Goal: Task Accomplishment & Management: Manage account settings

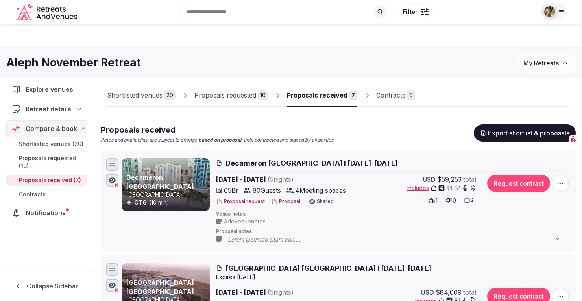
scroll to position [77, 0]
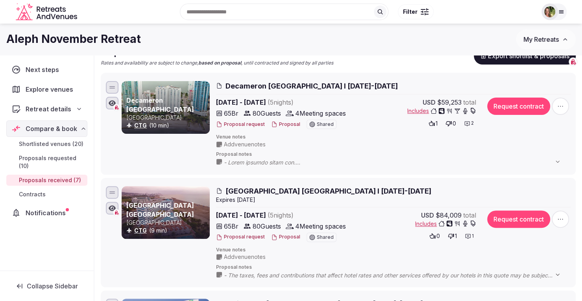
click at [534, 40] on span "My Retreats" at bounding box center [540, 39] width 35 height 8
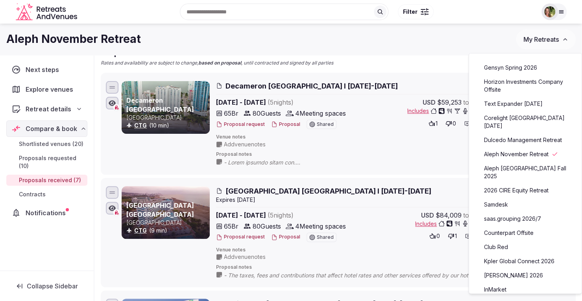
click at [509, 212] on link "saas.grouping 2026/7" at bounding box center [525, 218] width 97 height 13
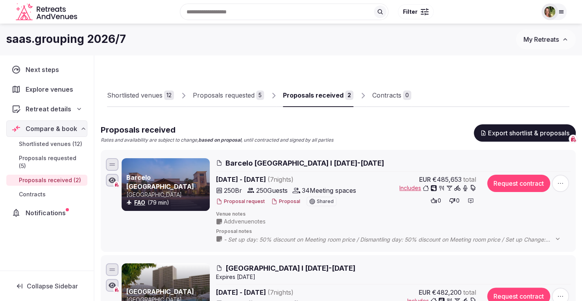
click at [312, 90] on div "Proposals received" at bounding box center [313, 94] width 61 height 9
click at [287, 201] on button "Proposal" at bounding box center [285, 201] width 29 height 7
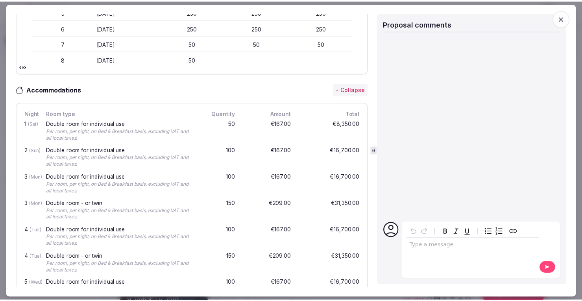
scroll to position [354, 0]
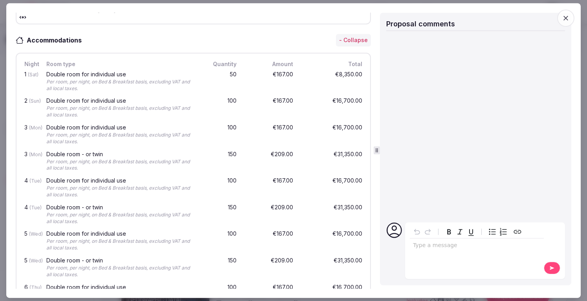
click at [566, 15] on icon "button" at bounding box center [566, 18] width 8 height 8
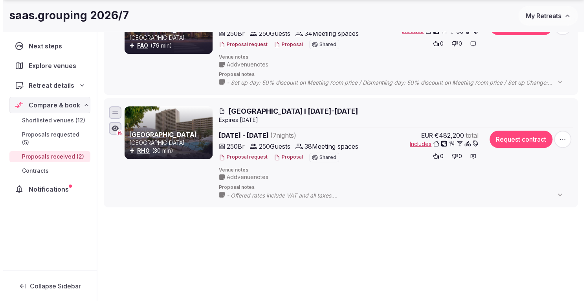
scroll to position [157, 0]
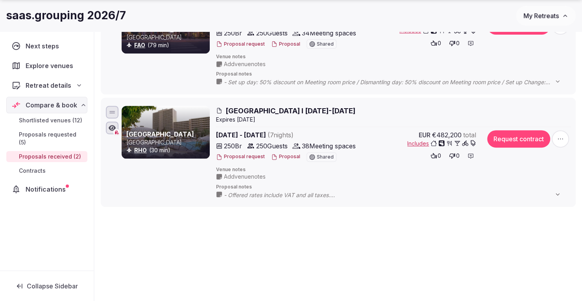
click at [282, 156] on button "Proposal" at bounding box center [285, 156] width 29 height 7
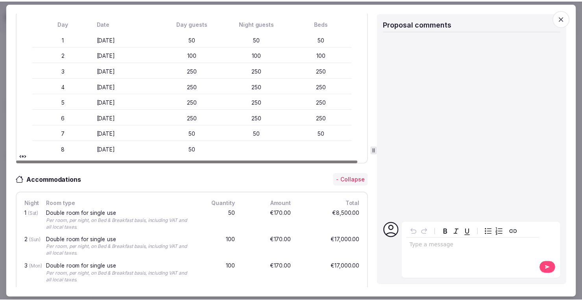
scroll to position [315, 0]
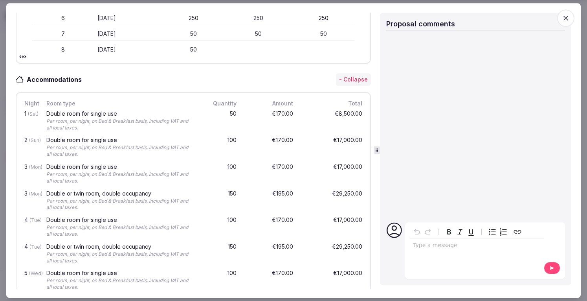
click at [565, 21] on icon "button" at bounding box center [566, 18] width 8 height 8
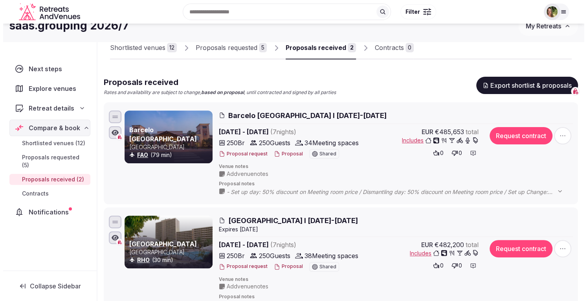
scroll to position [0, 0]
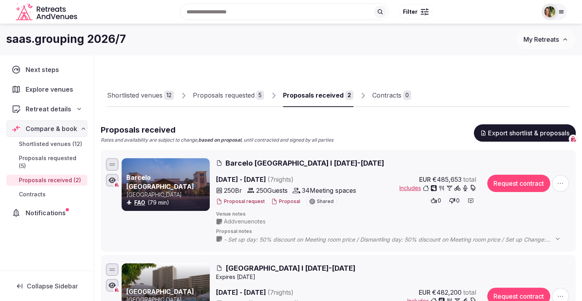
click at [542, 44] on button "My Retreats" at bounding box center [545, 39] width 60 height 20
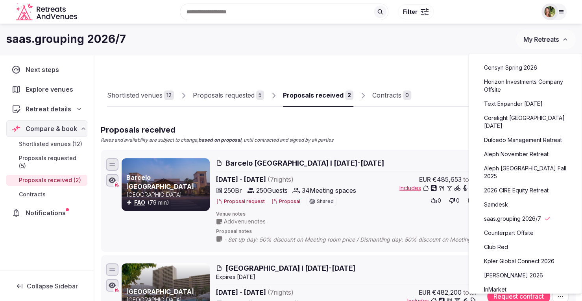
click at [523, 226] on link "Counterpart Offsite" at bounding box center [525, 232] width 97 height 13
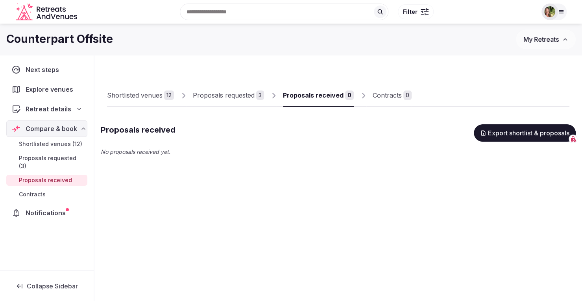
click at [219, 95] on div "Proposals requested" at bounding box center [224, 94] width 62 height 9
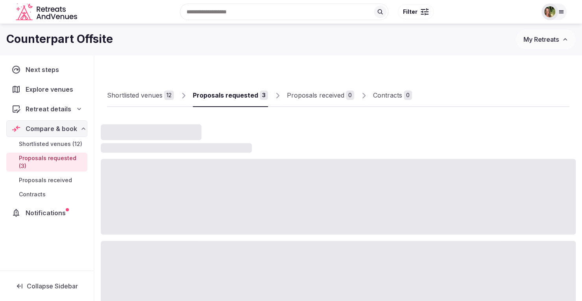
click at [128, 94] on div "Shortlisted venues" at bounding box center [134, 94] width 55 height 9
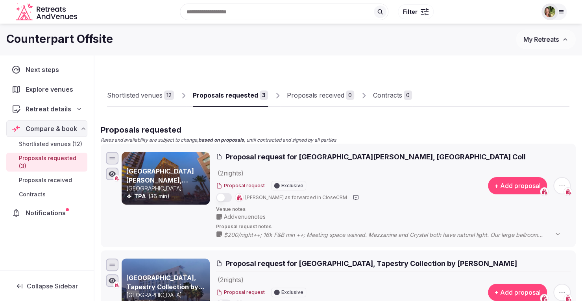
click at [128, 94] on div "Shortlisted venues" at bounding box center [134, 94] width 55 height 9
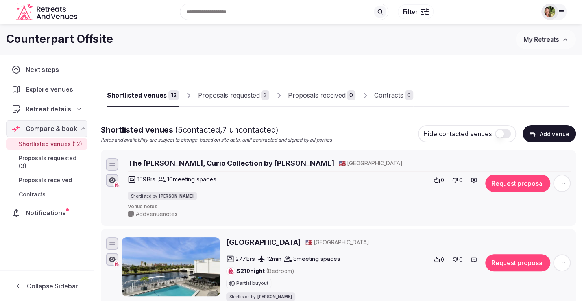
click at [516, 184] on button "Request proposal" at bounding box center [517, 183] width 65 height 17
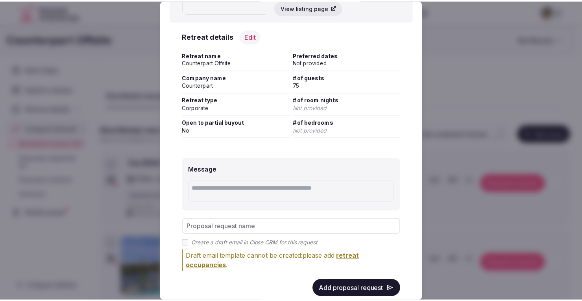
scroll to position [95, 0]
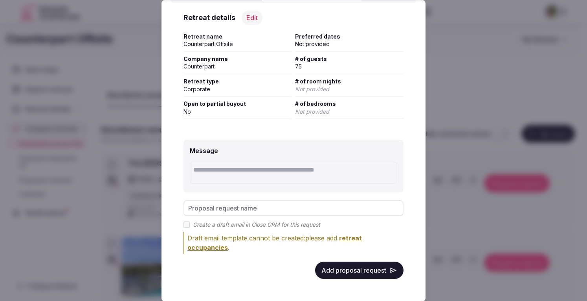
click at [351, 274] on button "Add proposal request" at bounding box center [359, 269] width 88 height 17
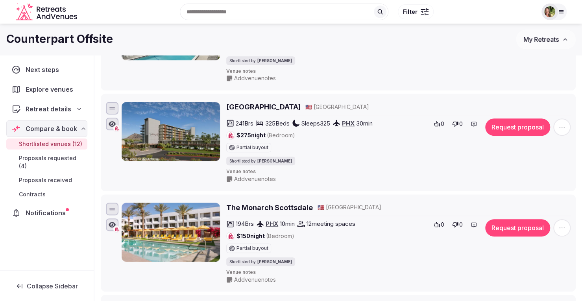
scroll to position [79, 0]
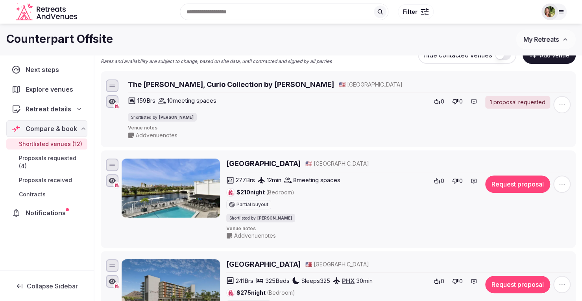
click at [558, 185] on icon "button" at bounding box center [562, 184] width 8 height 8
click at [542, 136] on button "Mark as not a fit" at bounding box center [541, 135] width 66 height 13
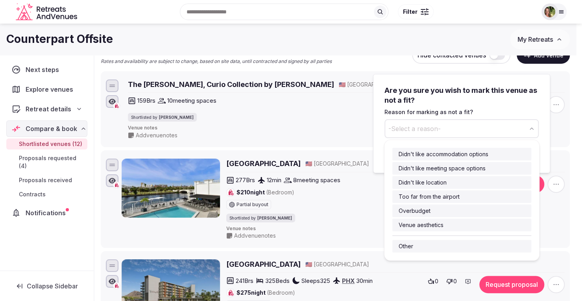
click at [390, 123] on button "-Select a reason-" at bounding box center [461, 128] width 154 height 19
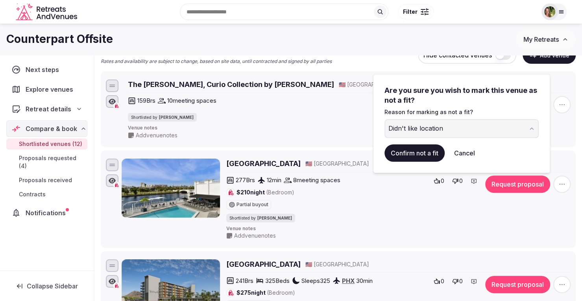
click at [411, 150] on button "Confirm not a fit" at bounding box center [414, 152] width 60 height 17
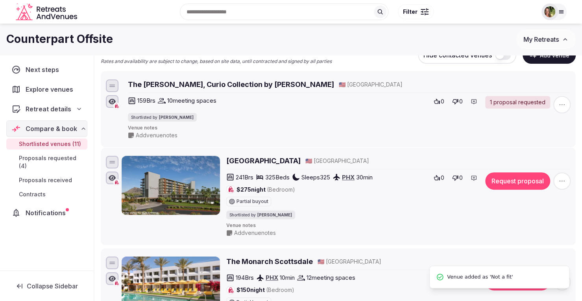
scroll to position [0, 0]
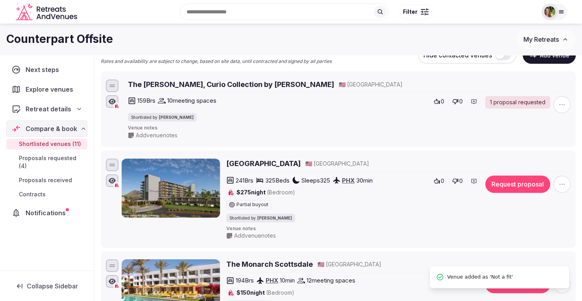
click at [567, 183] on span "button" at bounding box center [561, 183] width 17 height 17
click at [532, 132] on button "Mark as not a fit" at bounding box center [541, 135] width 66 height 13
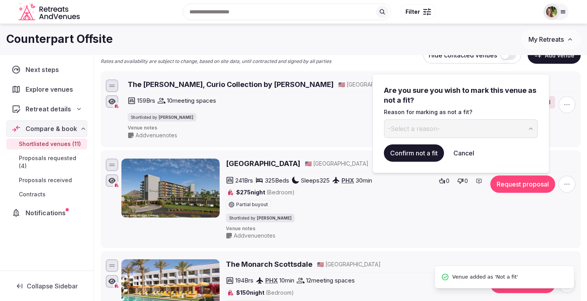
click at [431, 129] on span "-Select a reason-" at bounding box center [414, 128] width 52 height 9
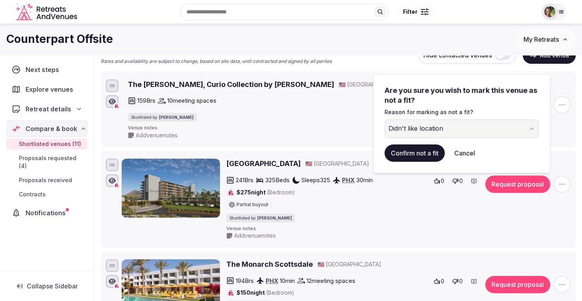
click at [422, 151] on button "Confirm not a fit" at bounding box center [414, 152] width 60 height 17
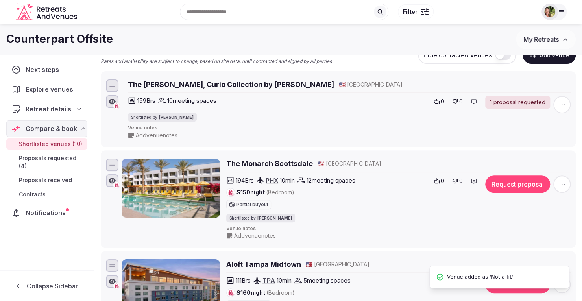
click at [567, 182] on span "button" at bounding box center [561, 183] width 17 height 17
click at [543, 142] on div "Edit venue details Request proposal Mark as not a fit Remove Venue" at bounding box center [540, 131] width 69 height 65
click at [542, 137] on button "Mark as not a fit" at bounding box center [541, 135] width 66 height 13
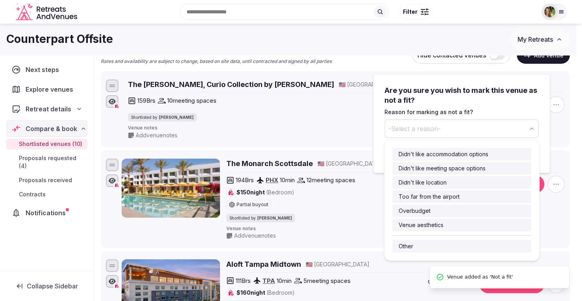
click at [415, 129] on span "-Select a reason-" at bounding box center [414, 128] width 52 height 9
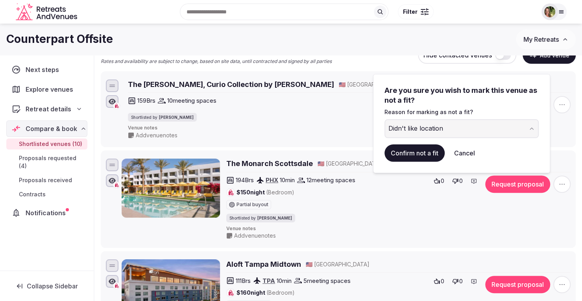
click at [425, 154] on button "Confirm not a fit" at bounding box center [414, 152] width 60 height 17
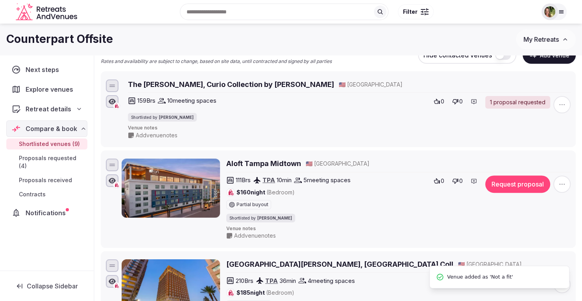
click at [560, 183] on icon "button" at bounding box center [562, 184] width 8 height 8
click at [534, 134] on button "Mark as not a fit" at bounding box center [541, 135] width 66 height 13
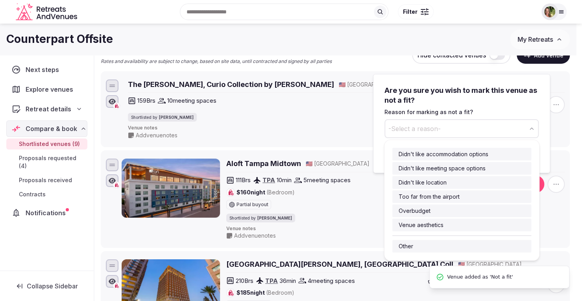
click at [444, 127] on button "-Select a reason-" at bounding box center [461, 128] width 154 height 19
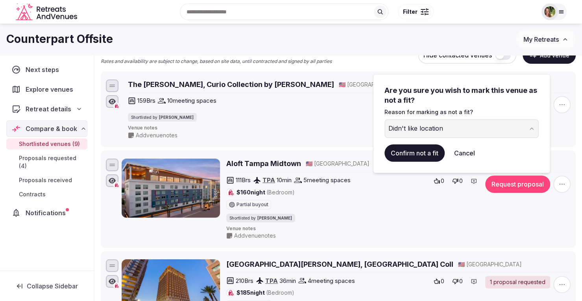
click at [425, 156] on button "Confirm not a fit" at bounding box center [414, 152] width 60 height 17
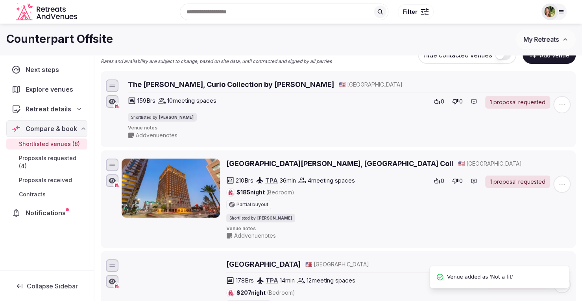
click at [555, 179] on span "button" at bounding box center [561, 183] width 17 height 17
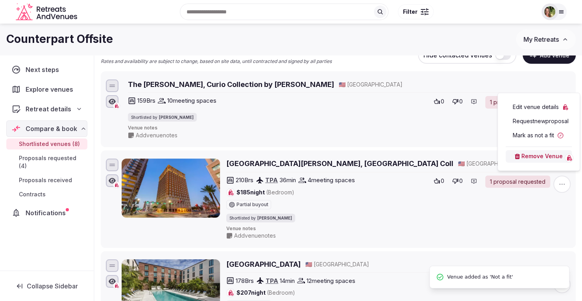
click at [542, 138] on button "Mark as not a fit" at bounding box center [538, 135] width 66 height 13
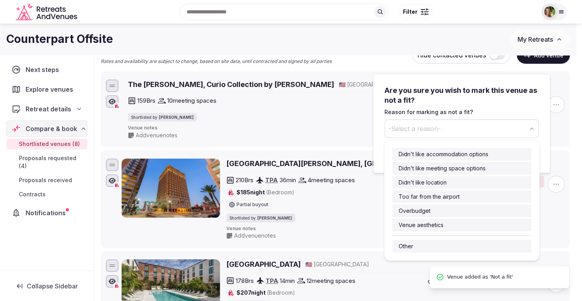
click at [412, 129] on span "-Select a reason-" at bounding box center [414, 128] width 52 height 9
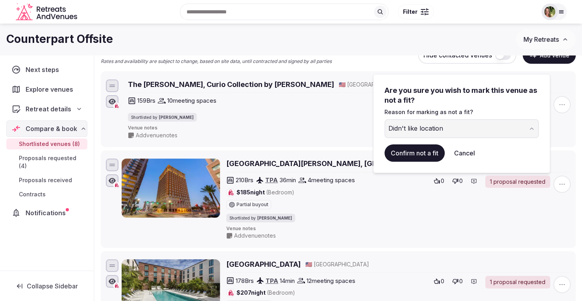
click at [416, 153] on button "Confirm not a fit" at bounding box center [414, 152] width 60 height 17
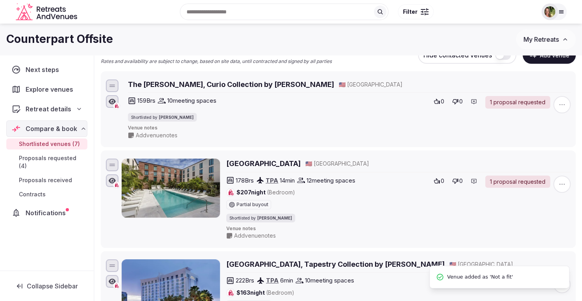
click at [561, 180] on icon "button" at bounding box center [562, 184] width 8 height 8
click at [541, 139] on button "Mark as not a fit" at bounding box center [538, 135] width 66 height 13
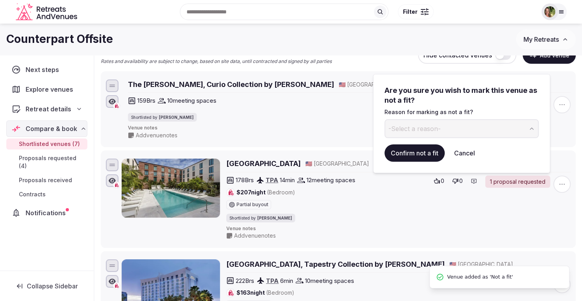
click at [440, 129] on button "-Select a reason-" at bounding box center [461, 128] width 154 height 19
click at [418, 154] on button "Confirm not a fit" at bounding box center [414, 152] width 60 height 17
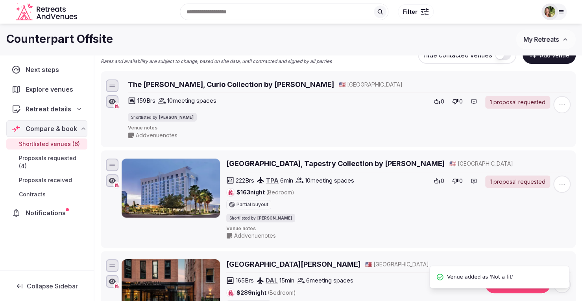
click at [562, 183] on icon "button" at bounding box center [562, 184] width 8 height 8
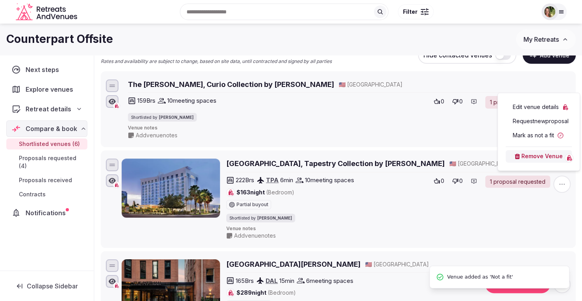
click at [536, 134] on button "Mark as not a fit" at bounding box center [538, 135] width 66 height 13
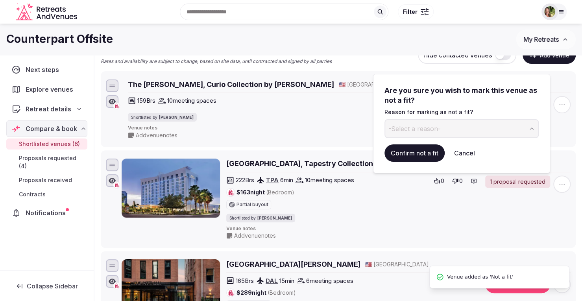
click at [447, 129] on button "-Select a reason-" at bounding box center [461, 128] width 154 height 19
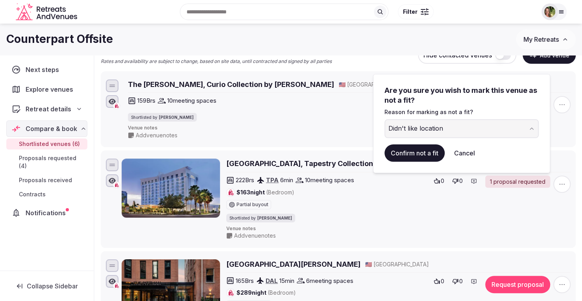
click at [408, 158] on button "Confirm not a fit" at bounding box center [414, 152] width 60 height 17
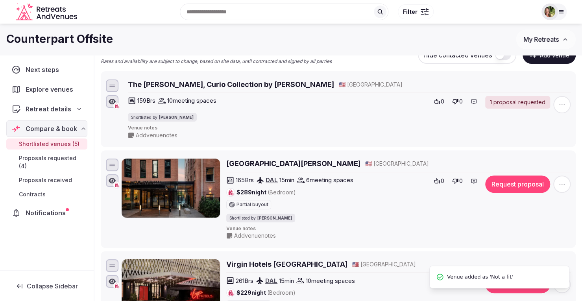
click at [511, 184] on button "Request proposal" at bounding box center [517, 183] width 65 height 17
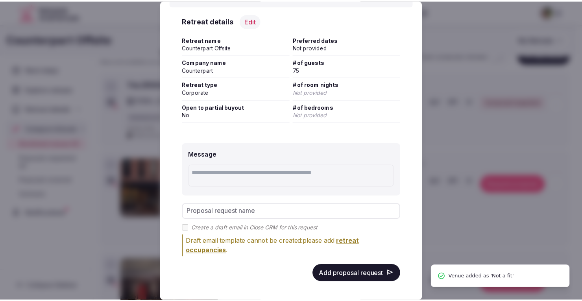
scroll to position [94, 0]
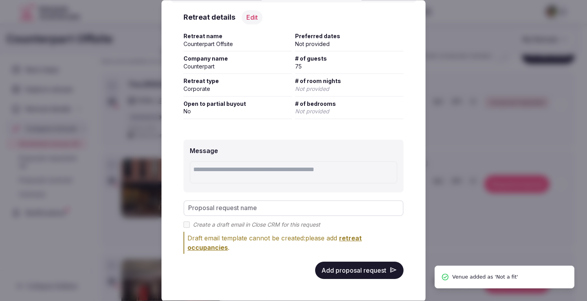
click at [342, 272] on button "Add proposal request" at bounding box center [359, 269] width 88 height 17
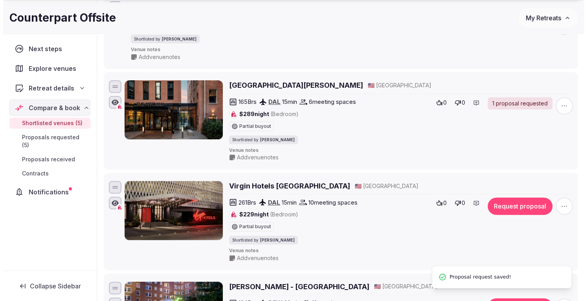
scroll to position [157, 0]
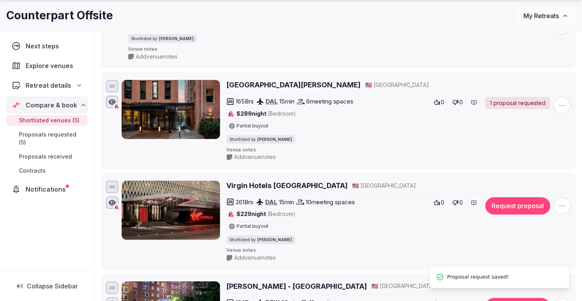
click at [517, 209] on button "Request proposal" at bounding box center [517, 205] width 65 height 17
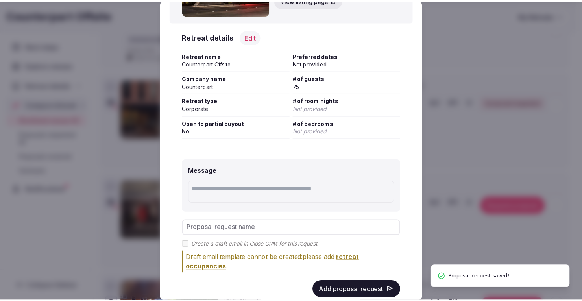
scroll to position [94, 0]
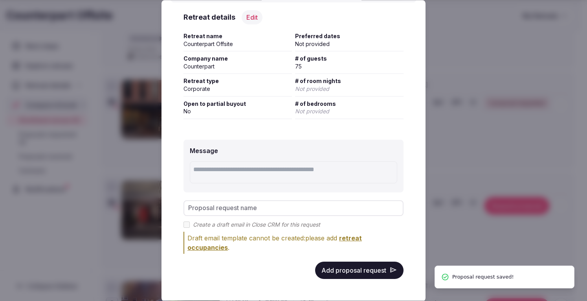
click at [363, 272] on button "Add proposal request" at bounding box center [359, 269] width 88 height 17
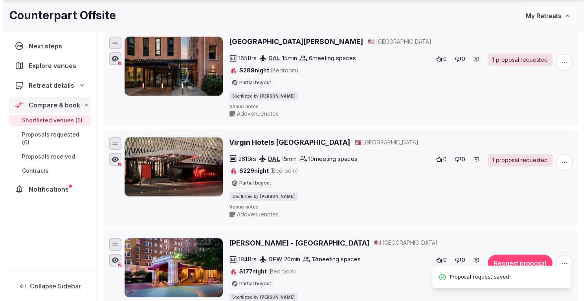
scroll to position [236, 0]
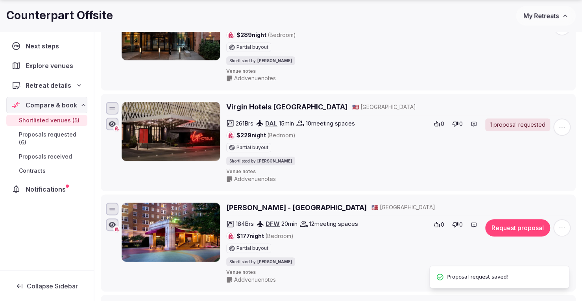
click at [514, 221] on button "Request proposal" at bounding box center [517, 227] width 65 height 17
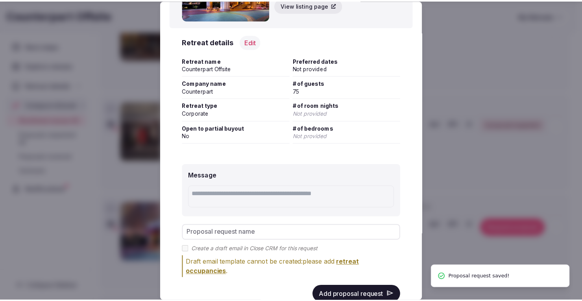
scroll to position [94, 0]
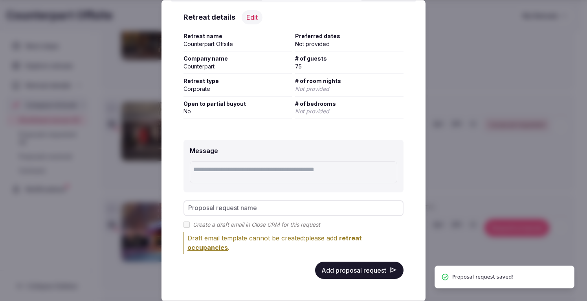
click at [326, 267] on button "Add proposal request" at bounding box center [359, 269] width 88 height 17
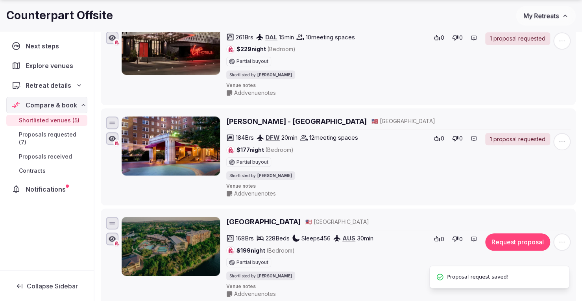
scroll to position [354, 0]
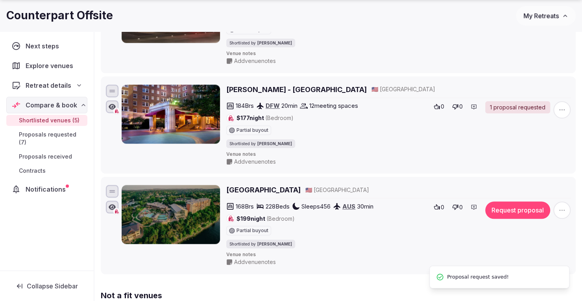
click at [561, 210] on icon "button" at bounding box center [562, 210] width 8 height 8
click at [537, 163] on button "Mark as not a fit" at bounding box center [541, 159] width 66 height 13
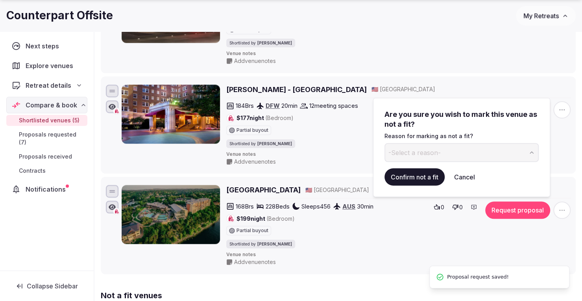
click at [432, 147] on button "-Select a reason-" at bounding box center [461, 152] width 154 height 19
click at [428, 177] on button "Confirm not a fit" at bounding box center [414, 176] width 60 height 17
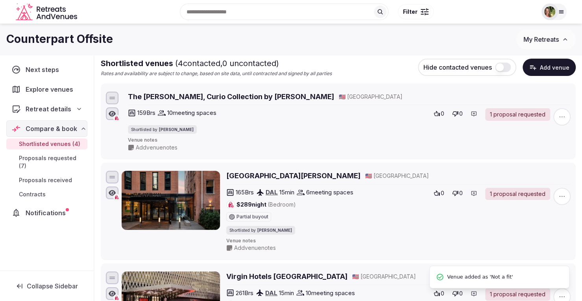
scroll to position [0, 0]
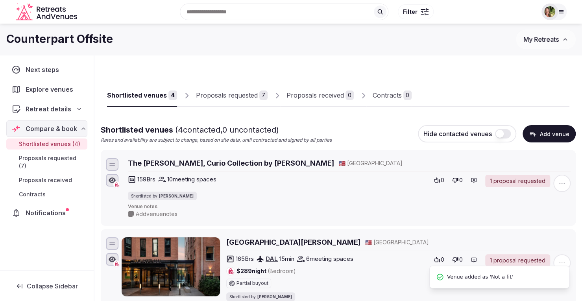
click at [219, 90] on div "Proposals requested" at bounding box center [227, 94] width 62 height 9
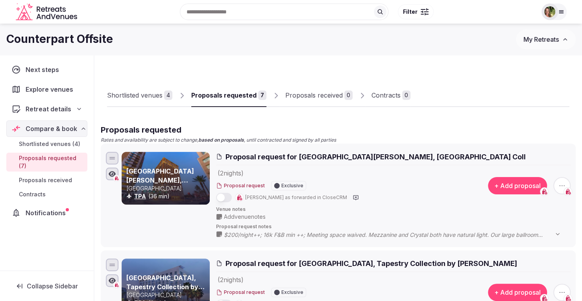
click at [560, 183] on icon "button" at bounding box center [562, 186] width 8 height 8
click at [534, 136] on button "Withdraw proposal request" at bounding box center [532, 137] width 90 height 13
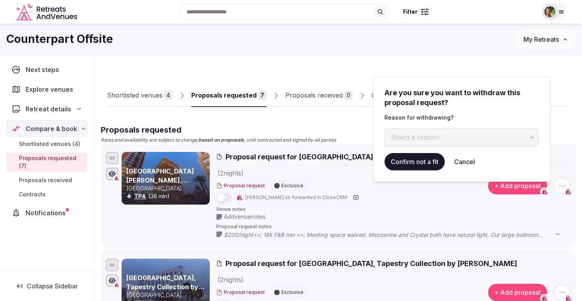
click at [416, 136] on span "-Select a reason-" at bounding box center [414, 137] width 52 height 9
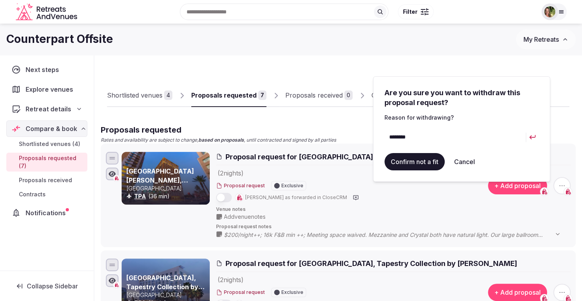
type input "********"
click at [418, 161] on button "Confirm not a fit" at bounding box center [414, 161] width 60 height 17
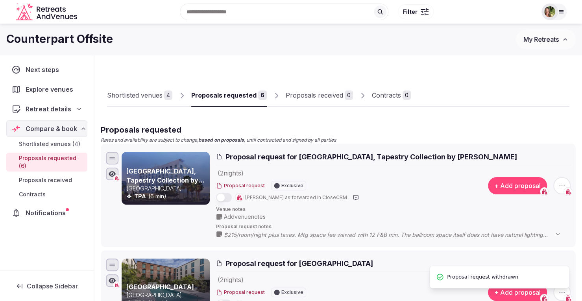
click at [557, 180] on span "button" at bounding box center [561, 185] width 17 height 17
click at [523, 138] on button "Withdraw proposal request" at bounding box center [532, 137] width 90 height 13
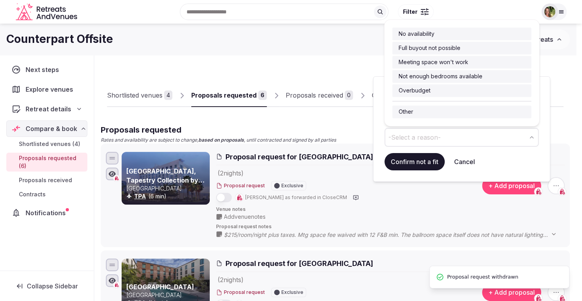
click at [445, 133] on button "-Select a reason-" at bounding box center [461, 137] width 154 height 19
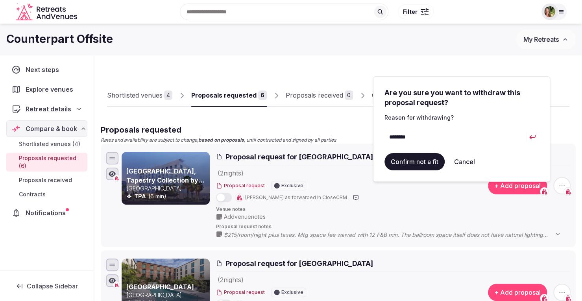
type input "********"
click at [406, 159] on button "Confirm not a fit" at bounding box center [414, 161] width 60 height 17
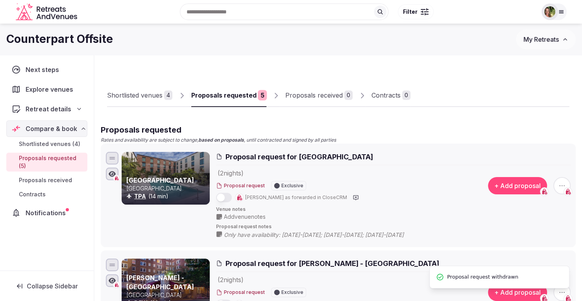
click at [564, 180] on span "button" at bounding box center [561, 185] width 17 height 17
click at [536, 144] on button "Withdraw proposal request" at bounding box center [532, 137] width 90 height 13
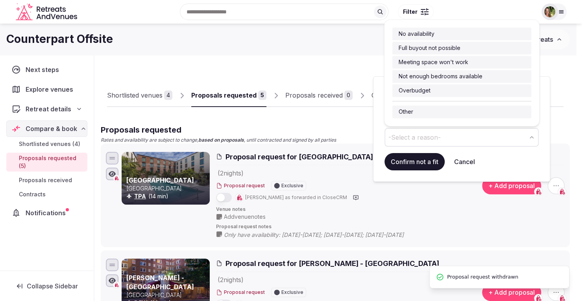
click at [439, 134] on span "-Select a reason-" at bounding box center [414, 137] width 52 height 9
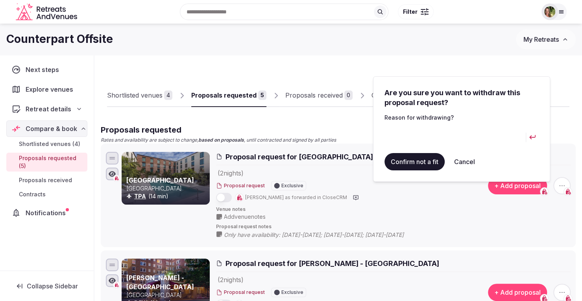
click at [414, 138] on input at bounding box center [454, 137] width 141 height 19
type input "********"
click at [412, 162] on button "Confirm not a fit" at bounding box center [414, 161] width 60 height 17
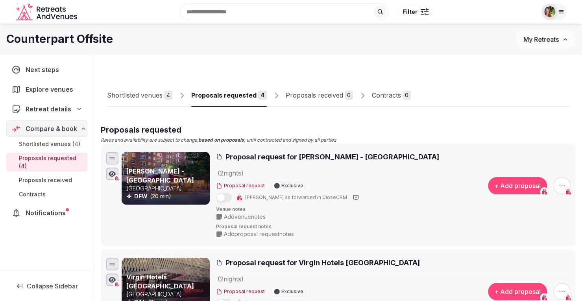
click at [544, 39] on span "My Retreats" at bounding box center [540, 39] width 35 height 8
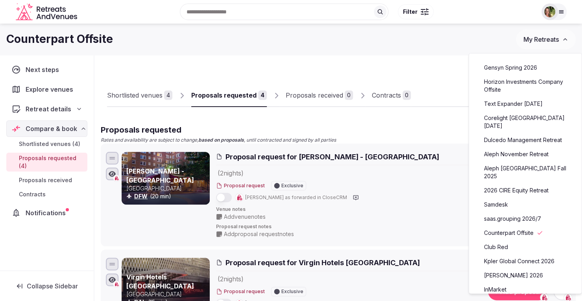
click at [525, 83] on link "Horizon Investments Company Offsite" at bounding box center [525, 85] width 97 height 20
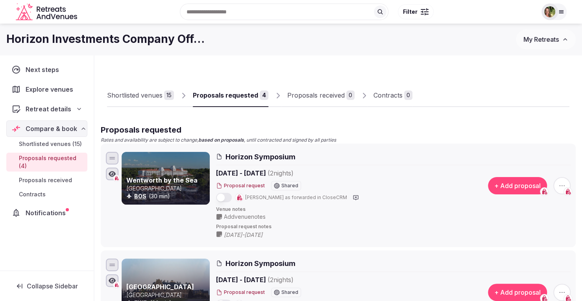
click at [37, 107] on span "Retreat details" at bounding box center [49, 108] width 46 height 9
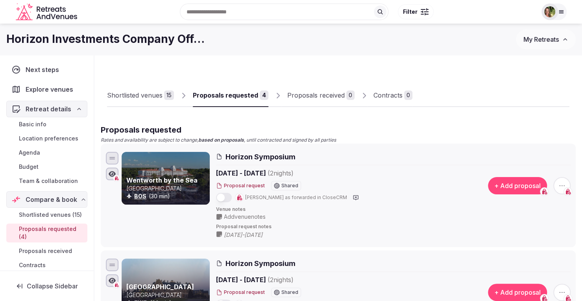
click at [39, 125] on span "Basic info" at bounding box center [33, 124] width 28 height 8
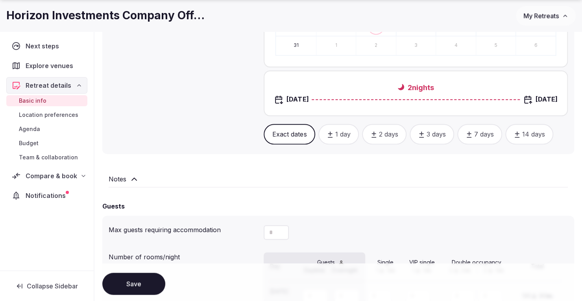
scroll to position [668, 0]
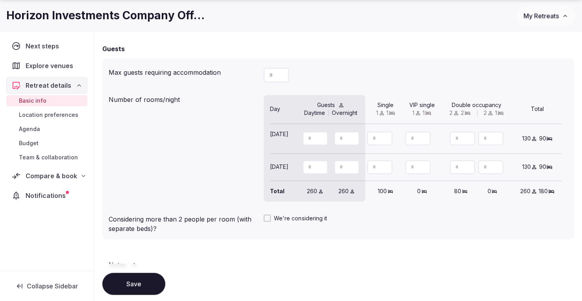
click at [45, 153] on span "Team & collaboration" at bounding box center [48, 157] width 59 height 8
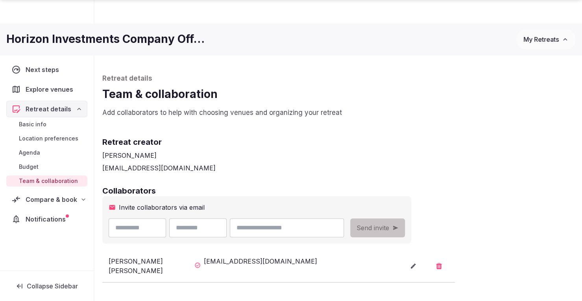
scroll to position [119, 0]
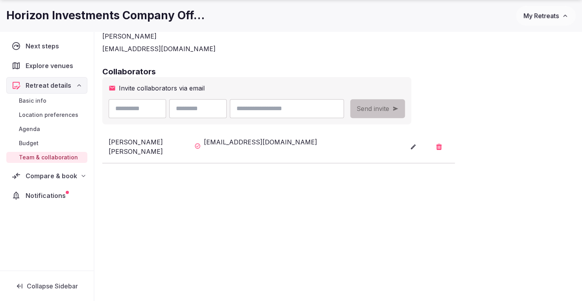
click at [138, 104] on input "text" at bounding box center [137, 108] width 57 height 19
type input "******"
type input "*****"
type input "**********"
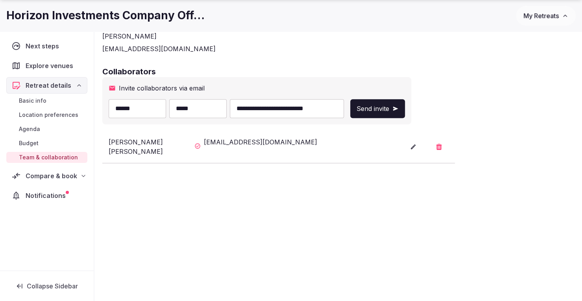
click at [405, 109] on button "Send invite" at bounding box center [377, 108] width 55 height 19
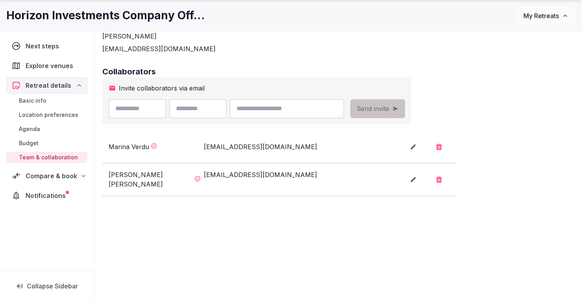
click at [49, 172] on span "Compare & book" at bounding box center [52, 175] width 52 height 9
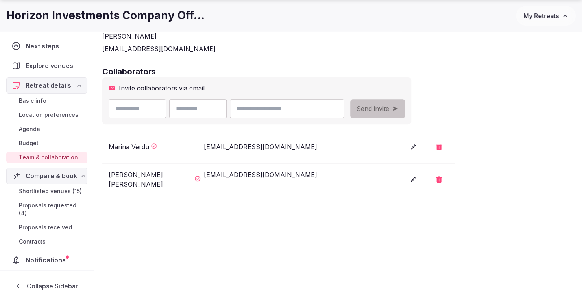
click at [52, 190] on span "Shortlisted venues (15)" at bounding box center [50, 191] width 63 height 8
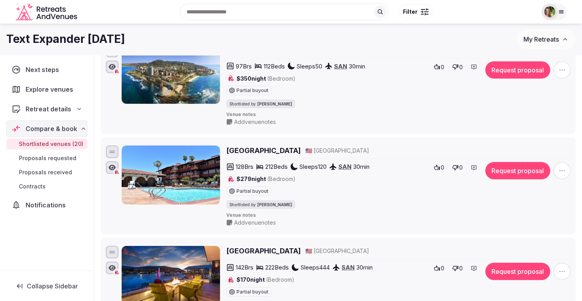
scroll to position [1232, 0]
click at [555, 15] on div at bounding box center [549, 12] width 17 height 17
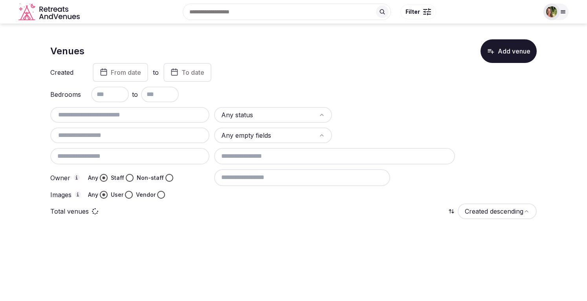
click at [117, 117] on input "text" at bounding box center [129, 114] width 153 height 9
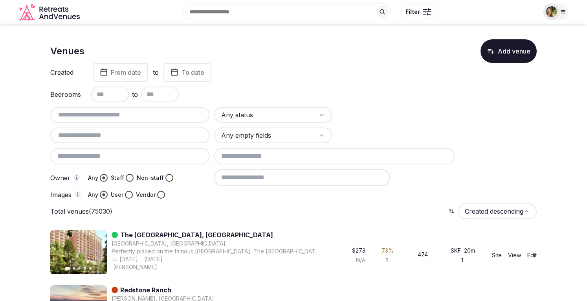
paste input "**********"
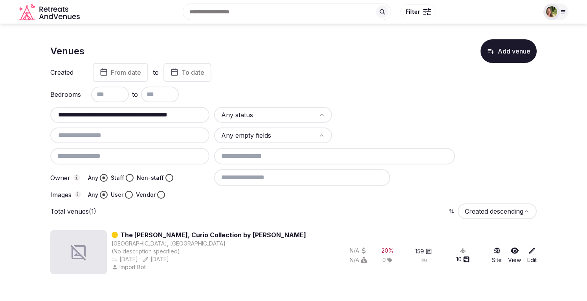
type input "**********"
click at [516, 250] on icon at bounding box center [515, 251] width 8 height 8
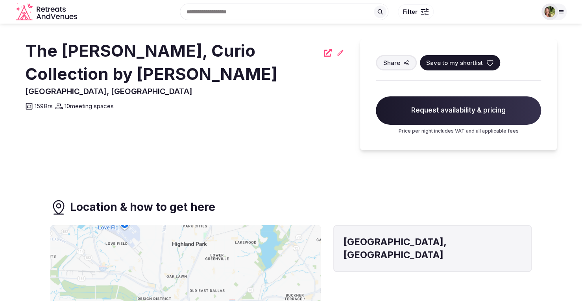
click at [443, 60] on span "Save to my shortlist" at bounding box center [454, 63] width 57 height 8
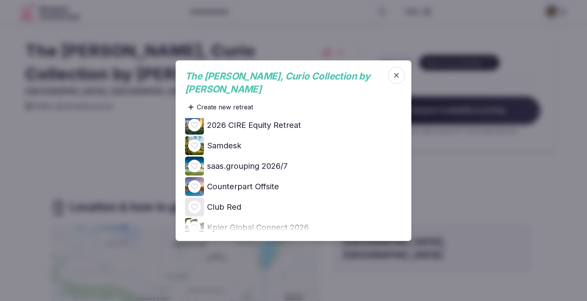
scroll to position [157, 0]
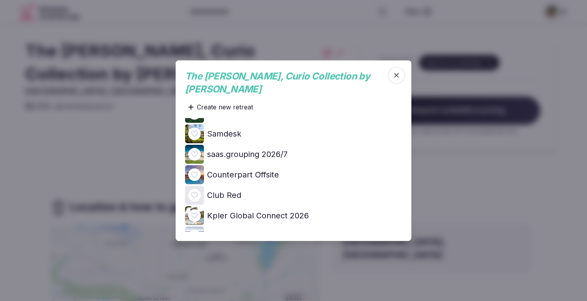
click at [0, 0] on icon at bounding box center [0, 0] width 0 height 0
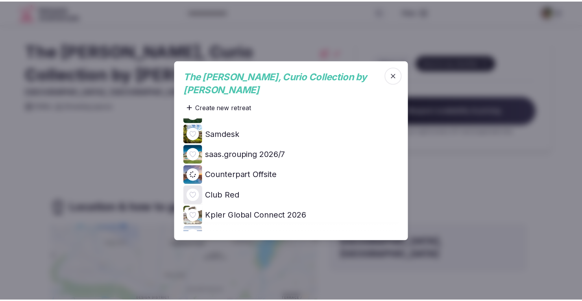
scroll to position [0, 0]
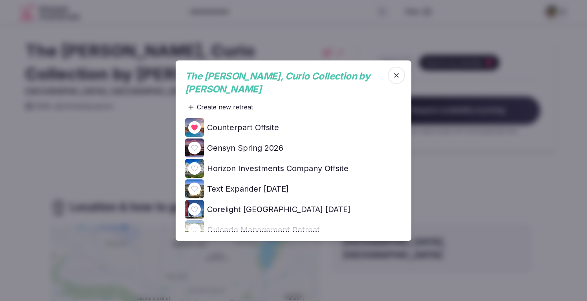
click at [78, 131] on div at bounding box center [293, 150] width 587 height 301
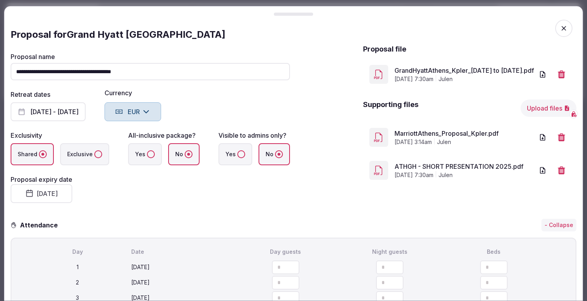
scroll to position [177, 0]
